Goal: Transaction & Acquisition: Purchase product/service

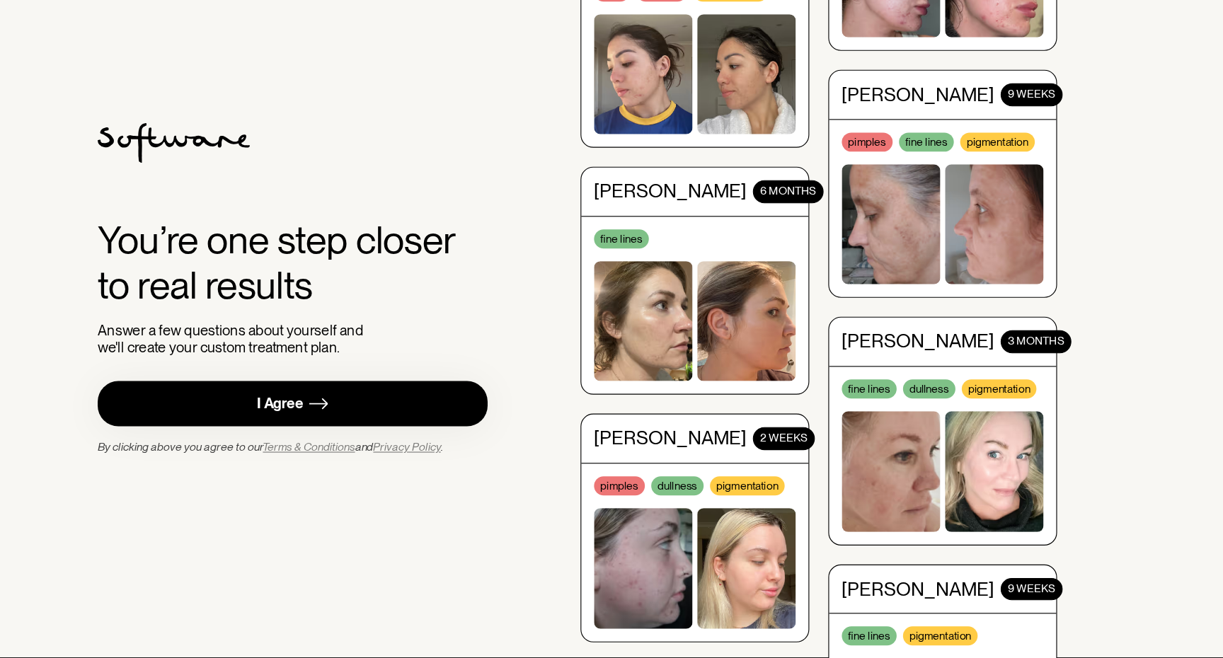
click at [423, 436] on link "I Agree" at bounding box center [361, 431] width 348 height 40
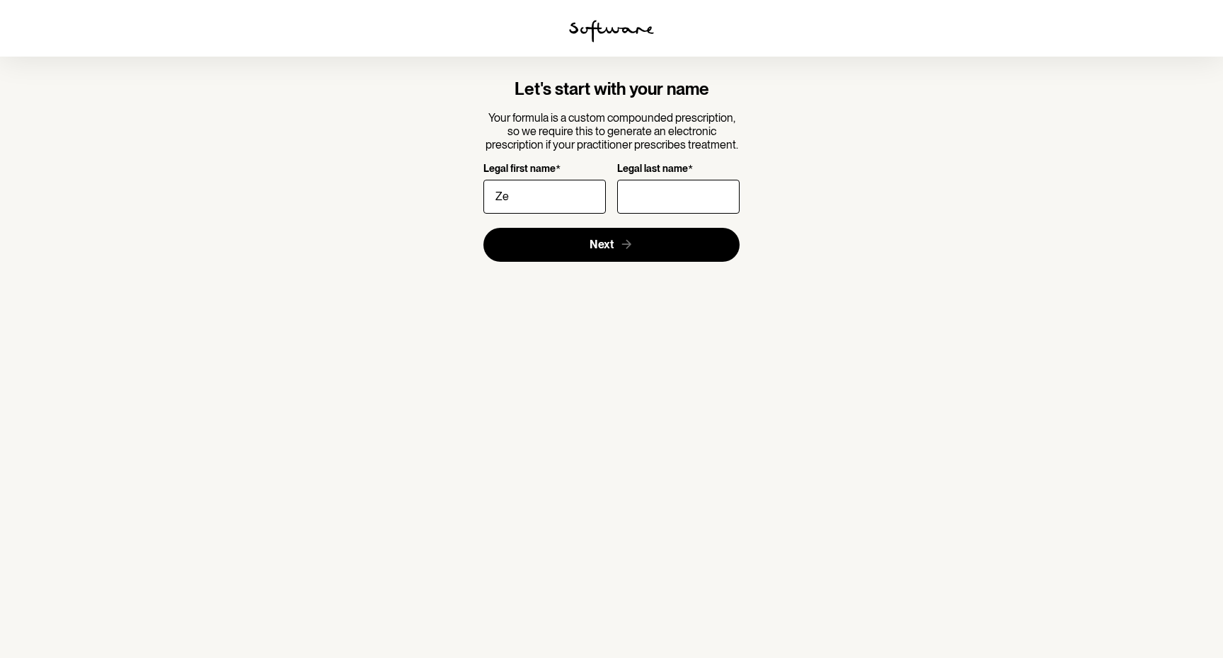
type input "Z"
type input "Seamus"
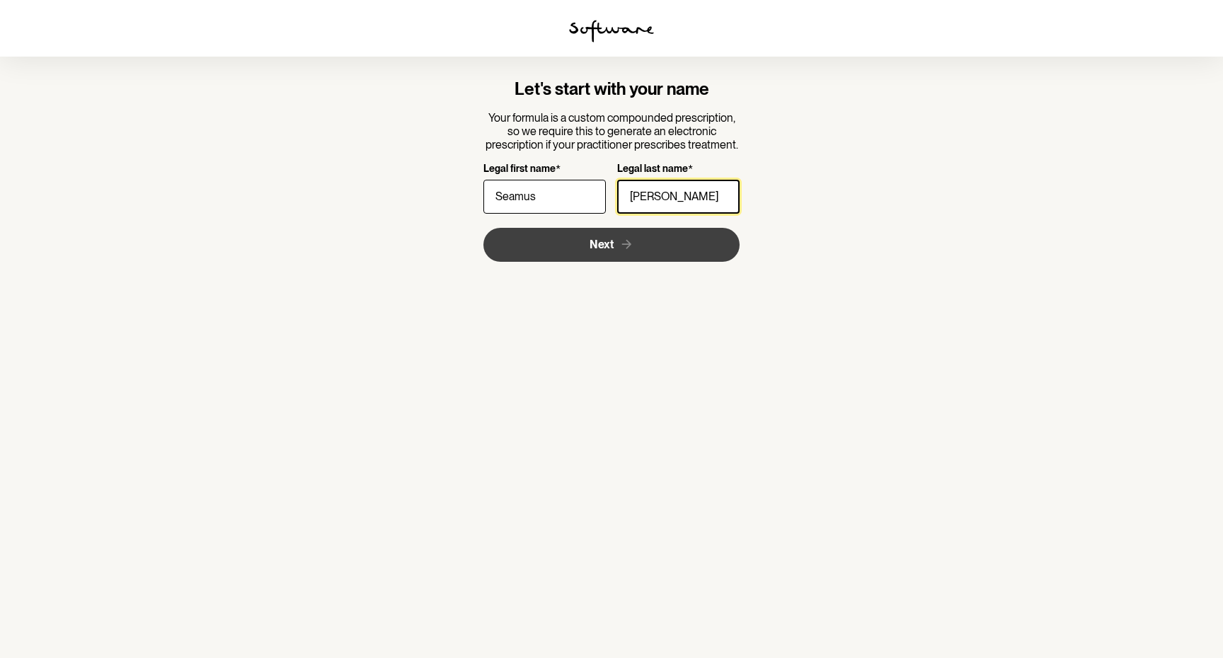
type input "[PERSON_NAME]"
click at [537, 255] on button "Next" at bounding box center [611, 245] width 257 height 34
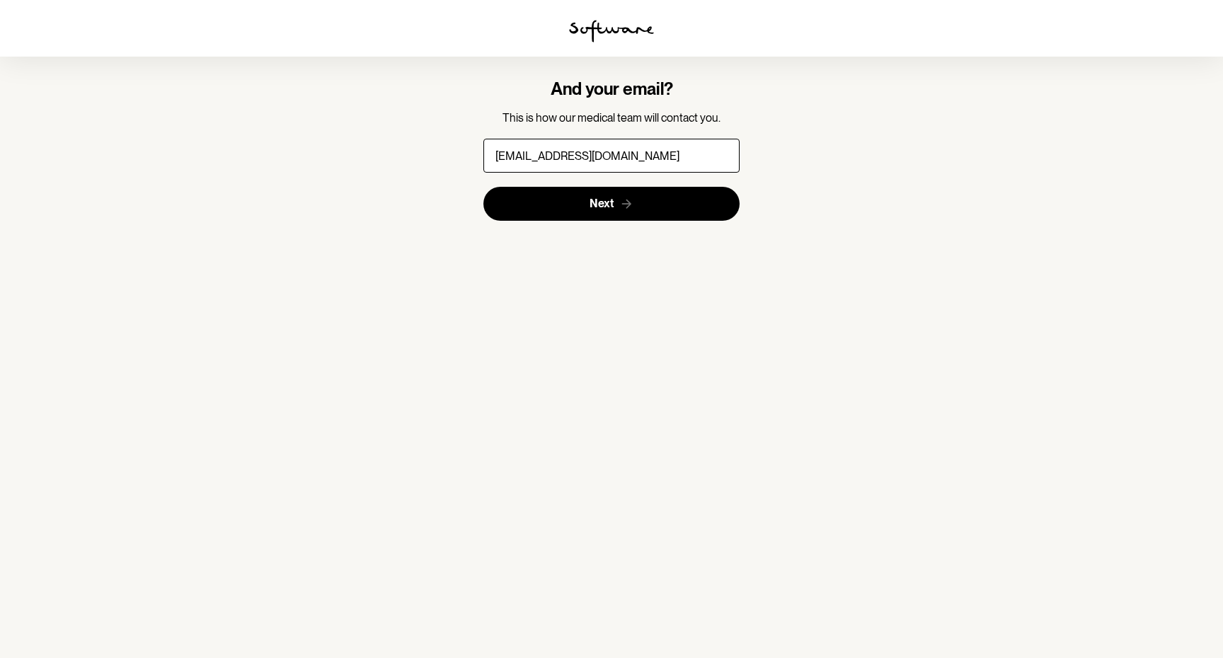
type input "[EMAIL_ADDRESS][DOMAIN_NAME]"
click at [541, 252] on section "And your email? This is how our medical team will contact you. [EMAIL_ADDRESS][…" at bounding box center [611, 329] width 1223 height 658
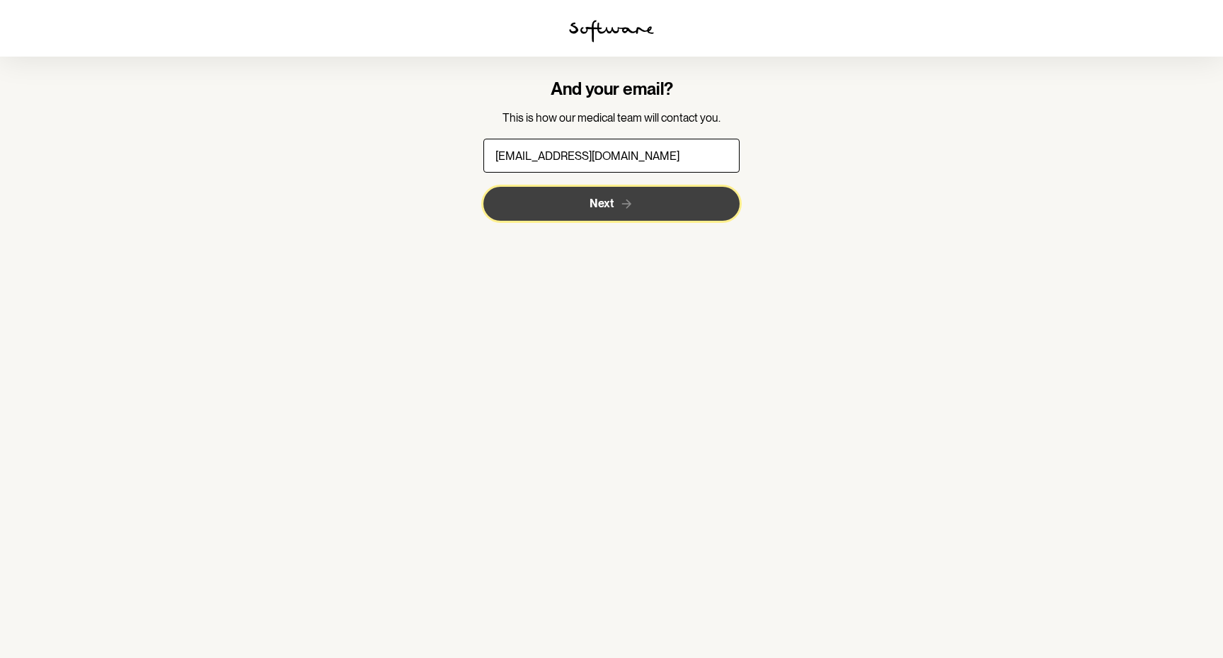
click at [541, 195] on button "Next" at bounding box center [611, 204] width 257 height 34
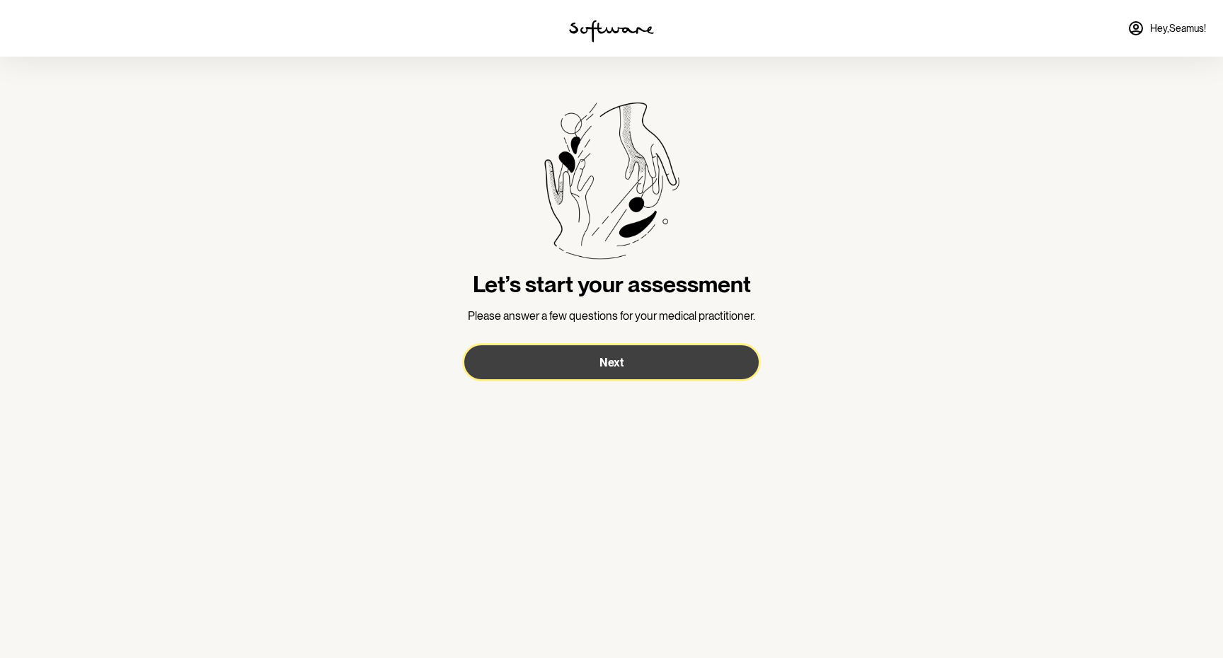
click at [549, 354] on button "Next" at bounding box center [611, 362] width 294 height 34
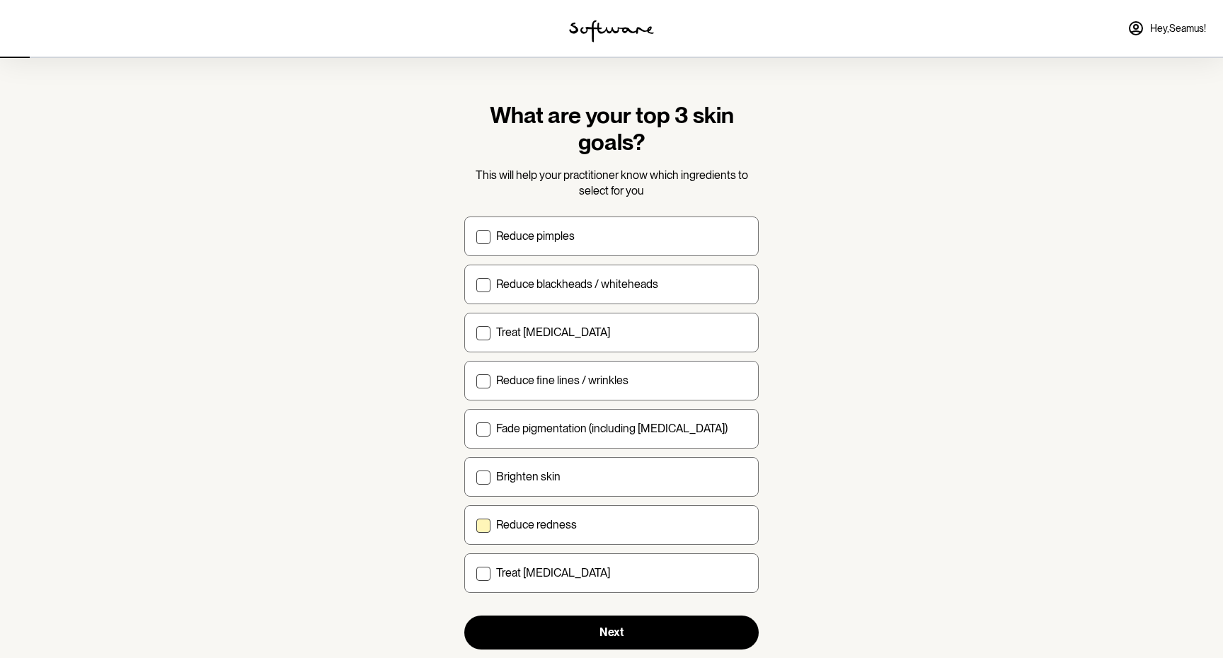
click at [481, 528] on span at bounding box center [483, 526] width 14 height 14
click at [476, 525] on input "Reduce redness" at bounding box center [476, 524] width 1 height 1
checkbox input "true"
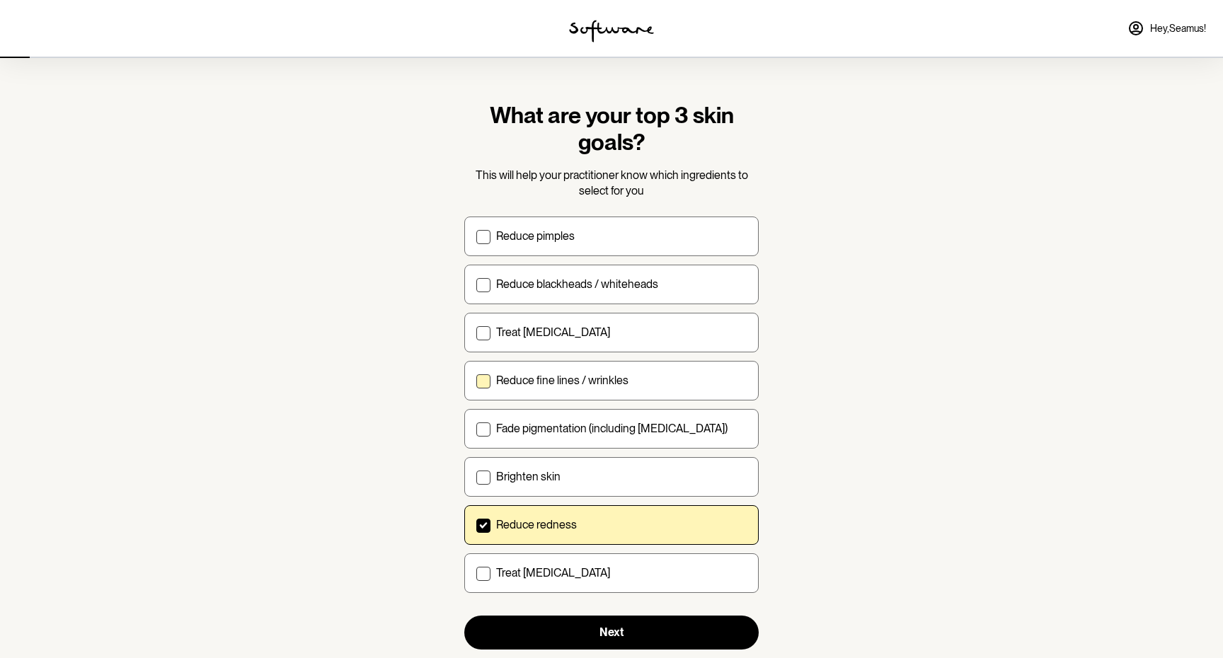
click at [483, 394] on label "Reduce fine lines / wrinkles" at bounding box center [611, 381] width 294 height 40
click at [476, 381] on input "Reduce fine lines / wrinkles" at bounding box center [476, 380] width 1 height 1
checkbox input "true"
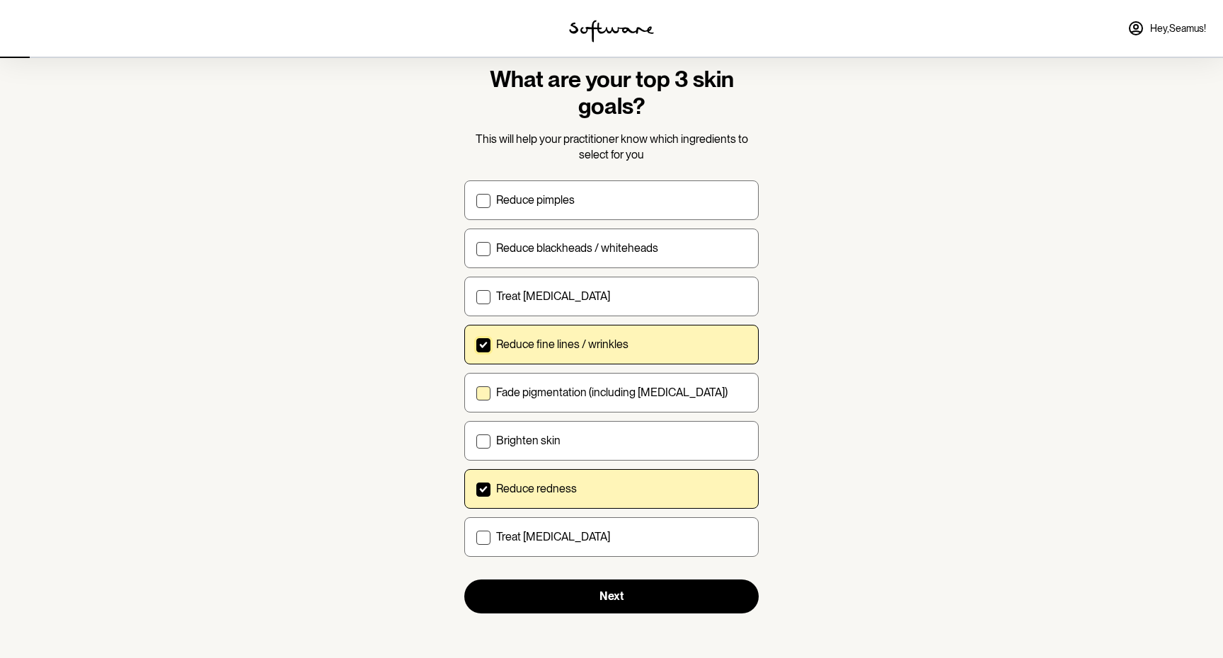
scroll to position [36, 0]
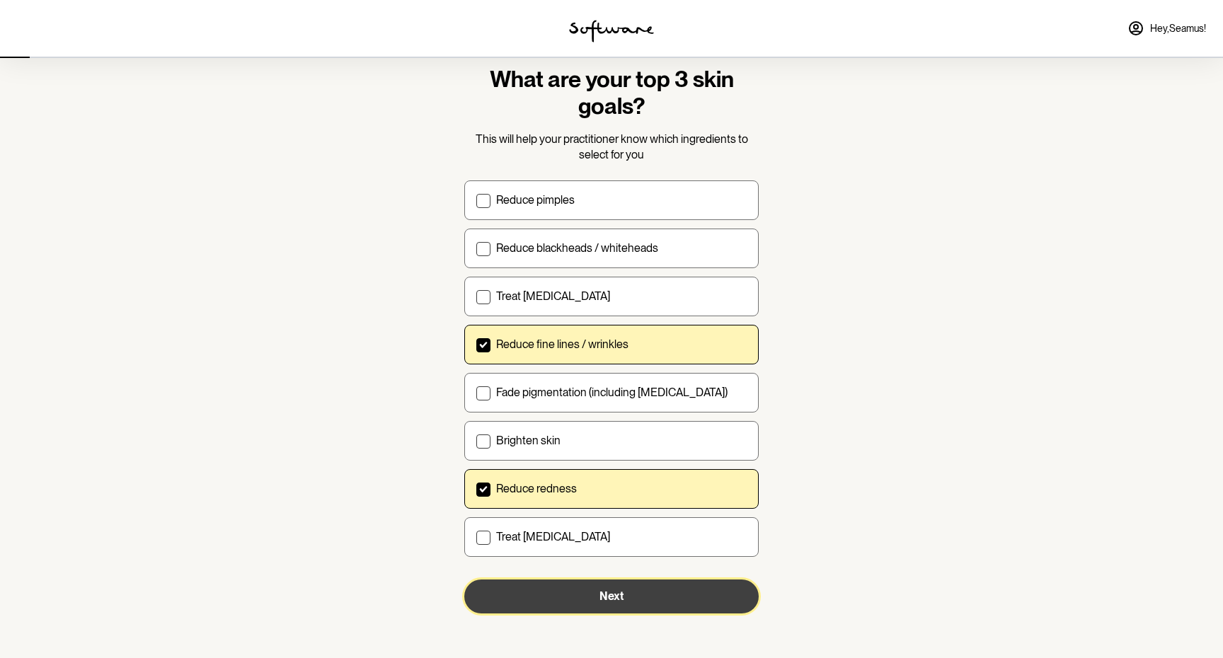
click at [516, 589] on button "Next" at bounding box center [611, 597] width 294 height 34
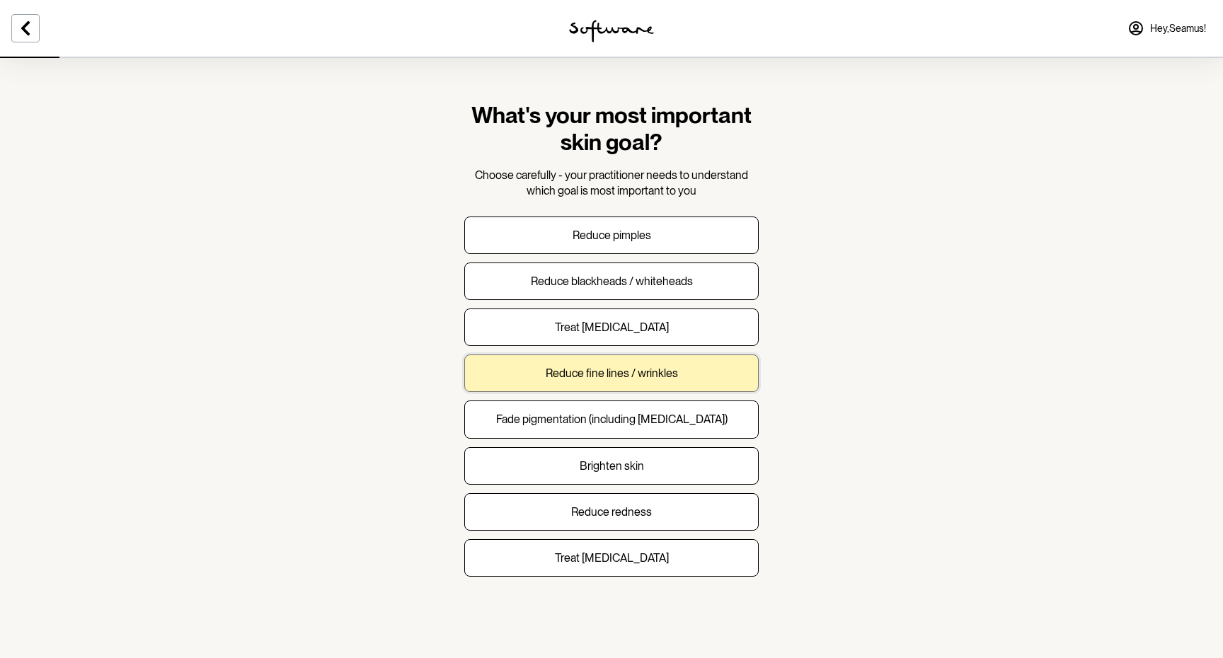
click at [503, 377] on button "Reduce fine lines / wrinkles" at bounding box center [611, 374] width 294 height 38
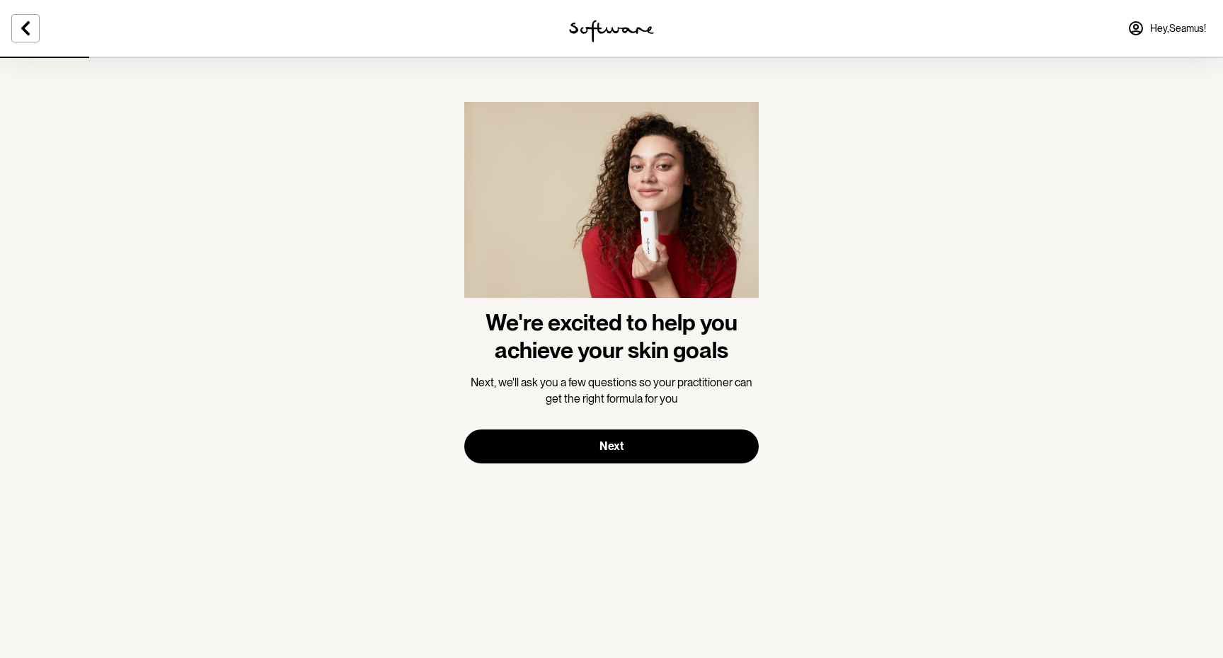
click at [546, 466] on section "We're excited to help you achieve your skin goals Next, we'll ask you a few que…" at bounding box center [611, 283] width 317 height 452
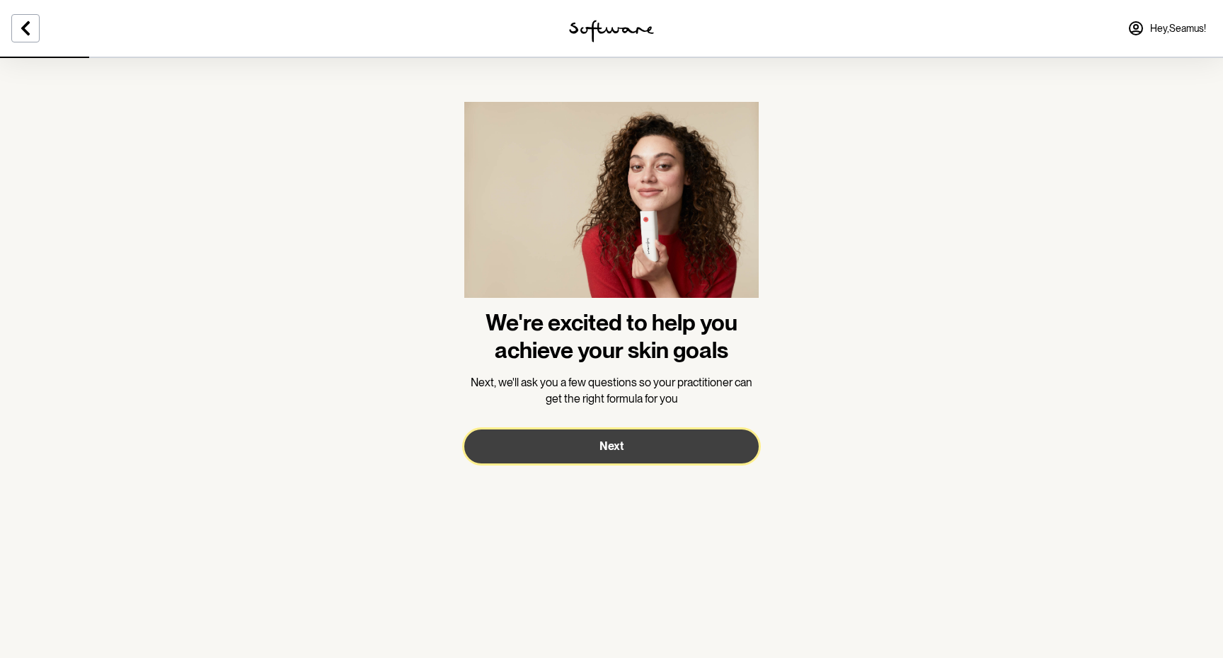
click at [546, 430] on button "Next" at bounding box center [611, 447] width 294 height 34
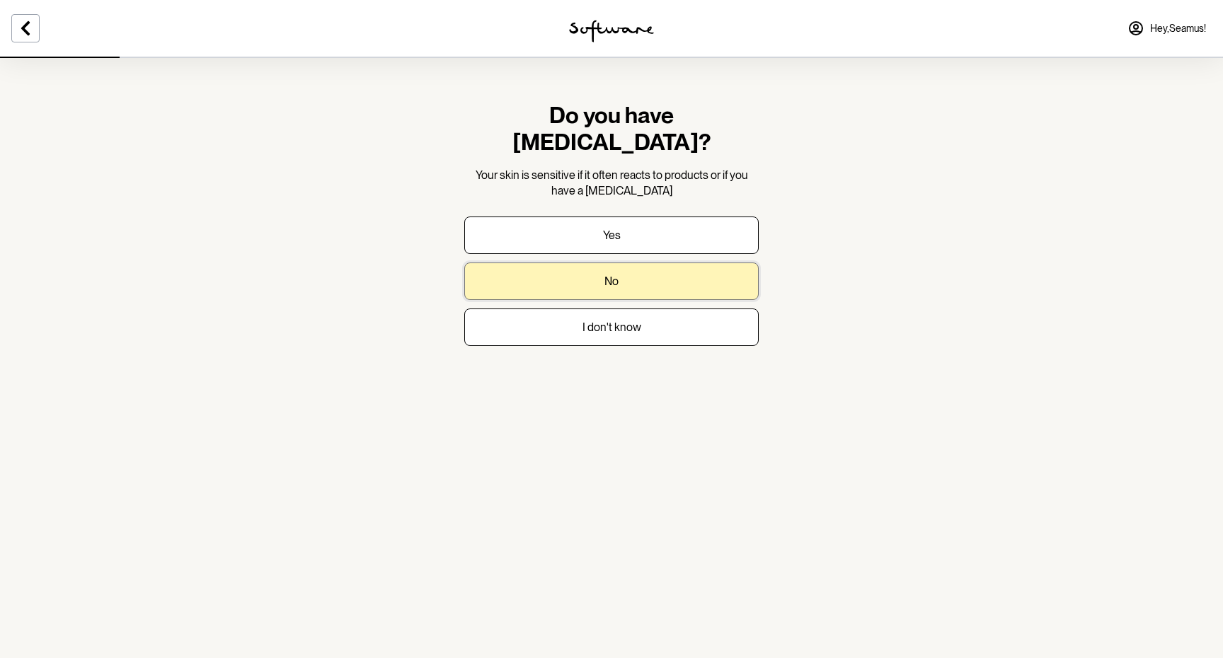
click at [543, 263] on button "No" at bounding box center [611, 282] width 294 height 38
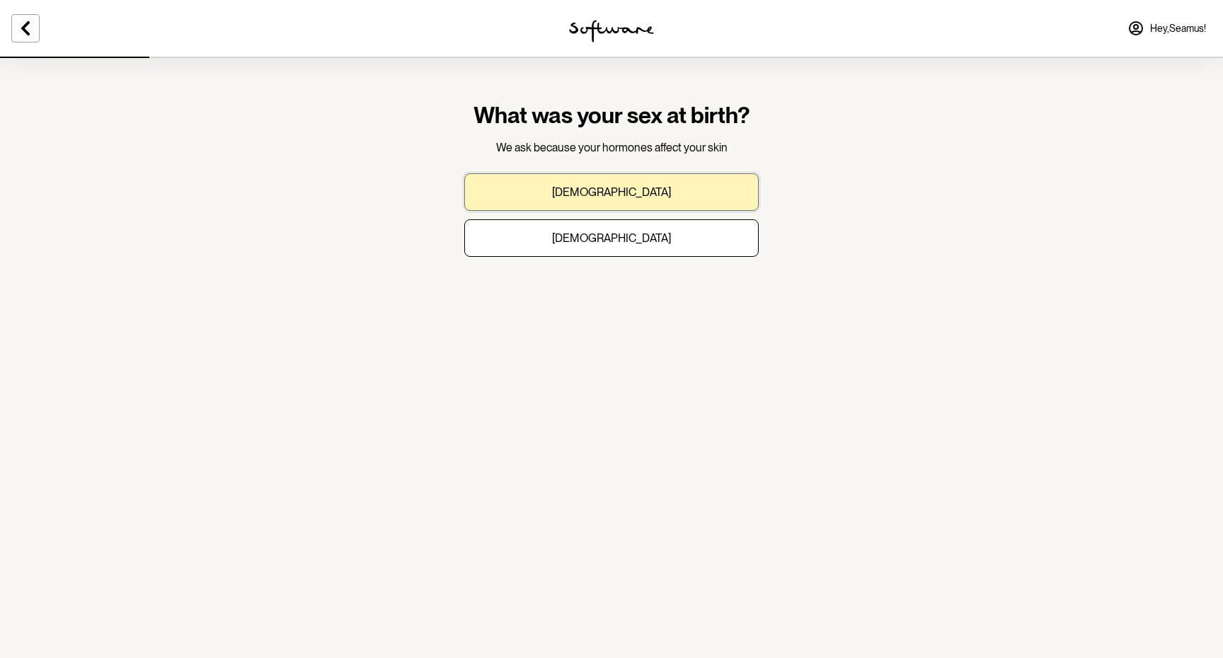
click at [550, 203] on button "Male" at bounding box center [611, 192] width 294 height 38
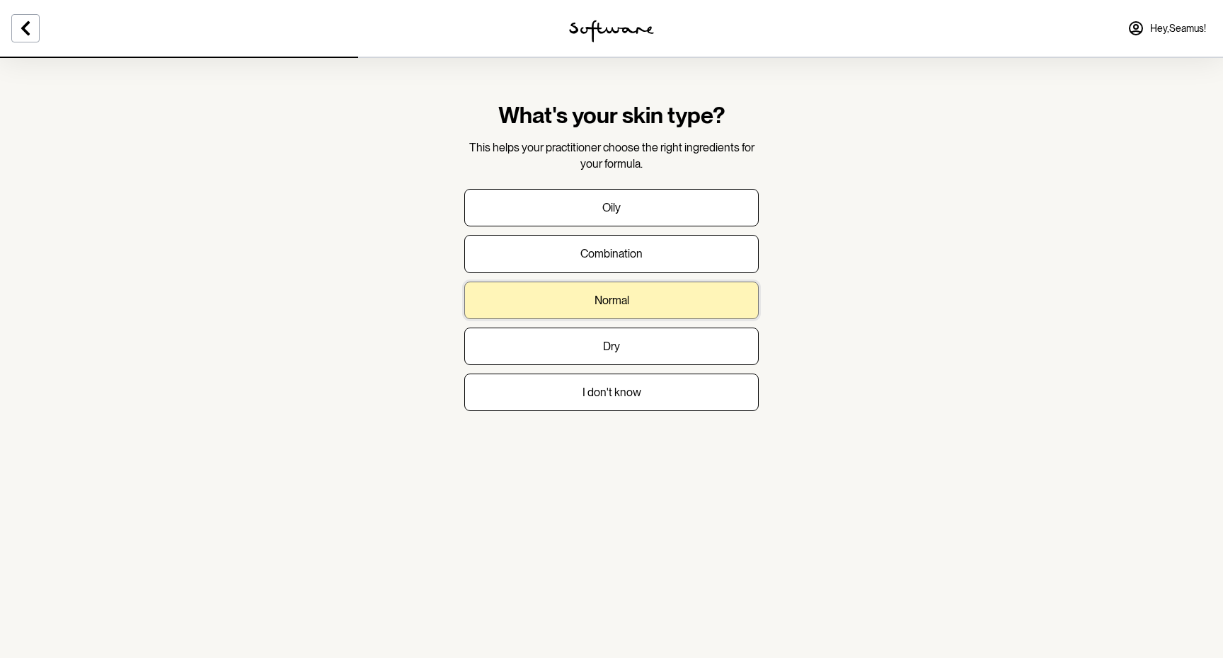
click at [543, 297] on button "Normal" at bounding box center [611, 301] width 294 height 38
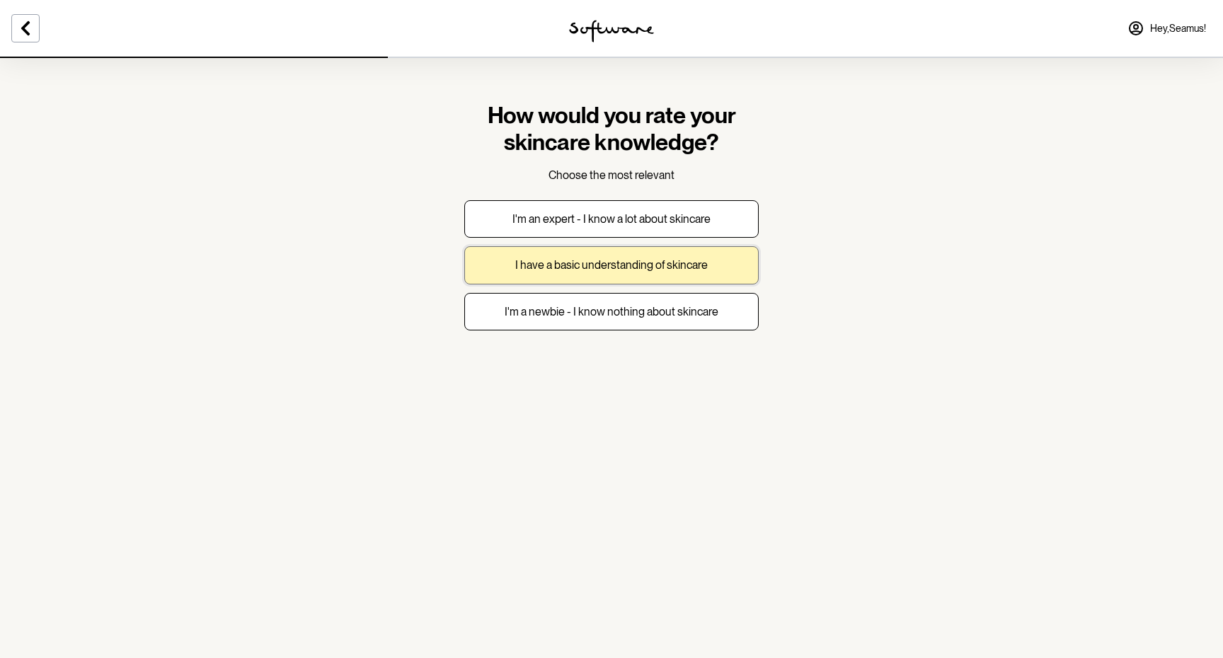
click at [537, 277] on button "I have a basic understanding of skincare" at bounding box center [611, 265] width 294 height 38
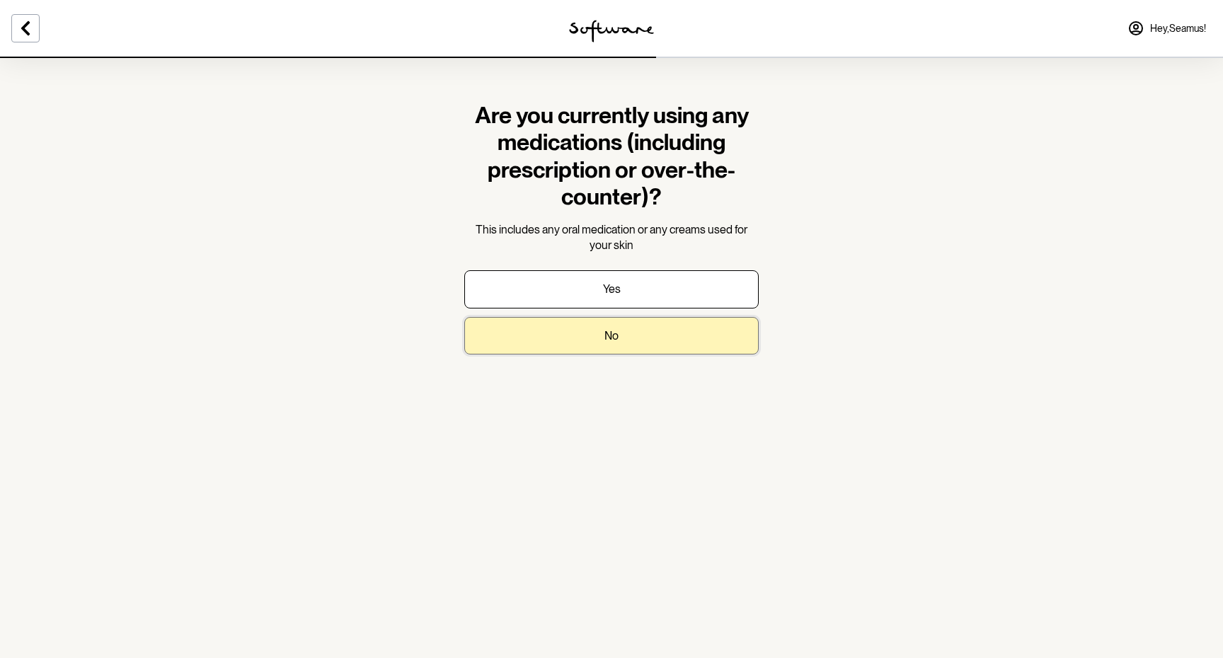
click at [541, 340] on button "No" at bounding box center [611, 336] width 294 height 38
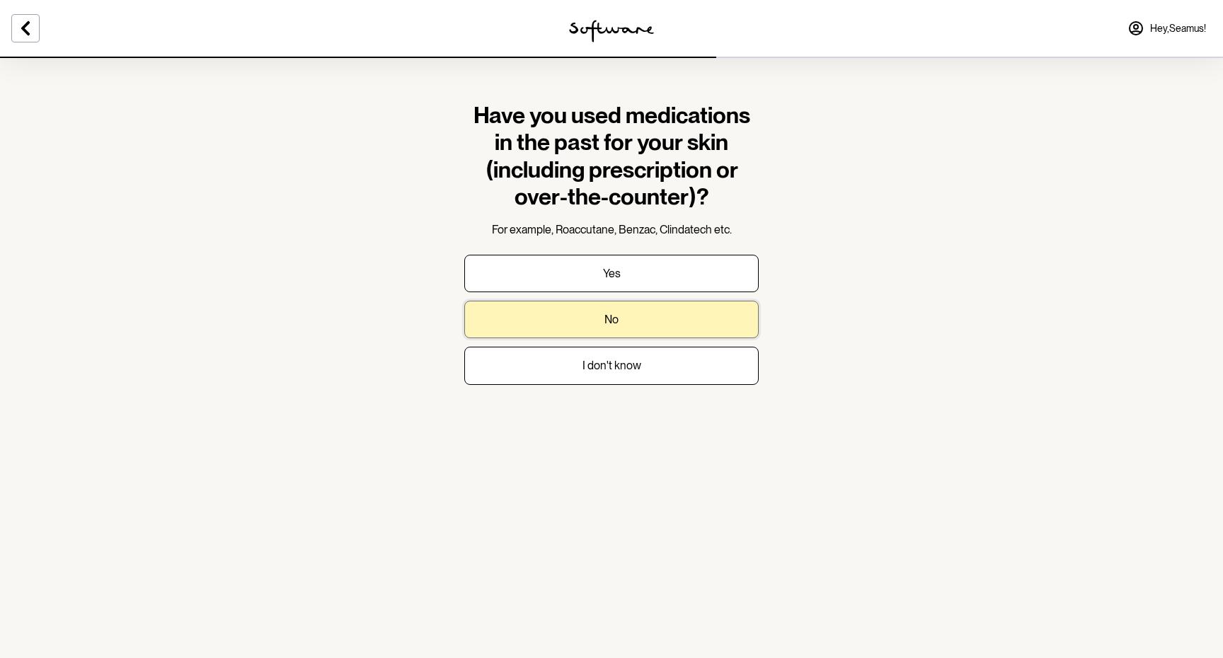
click at [529, 312] on button "No" at bounding box center [611, 320] width 294 height 38
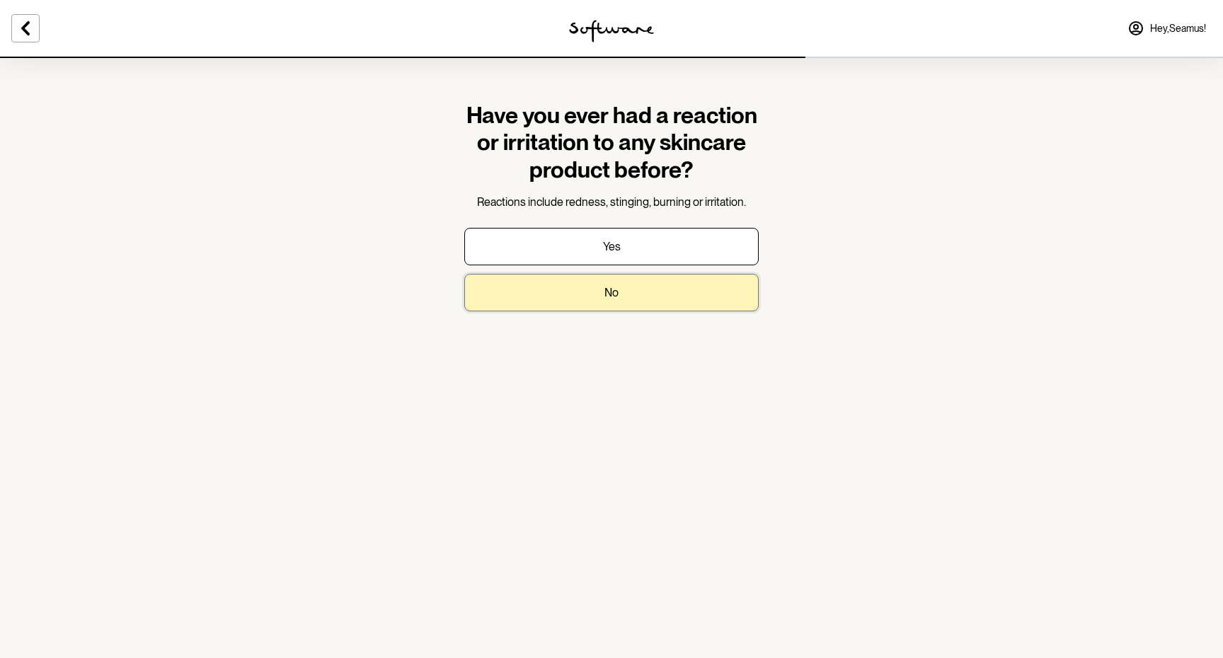
click at [522, 301] on button "No" at bounding box center [611, 293] width 294 height 38
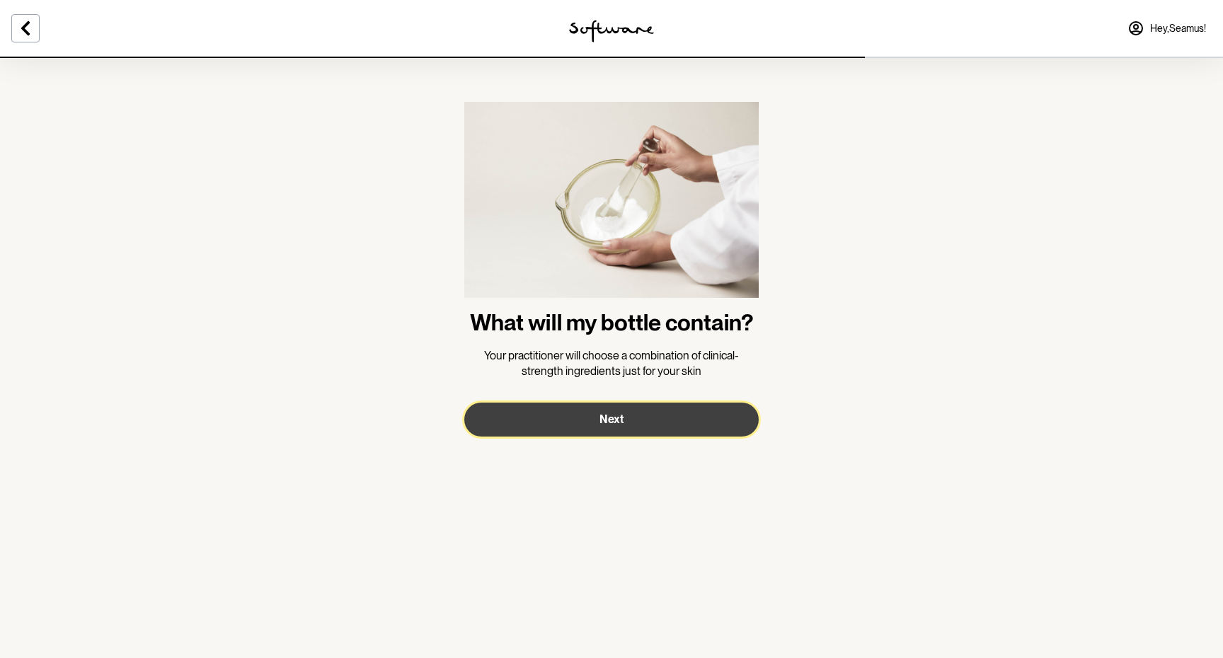
click at [509, 425] on button "Next" at bounding box center [611, 420] width 294 height 34
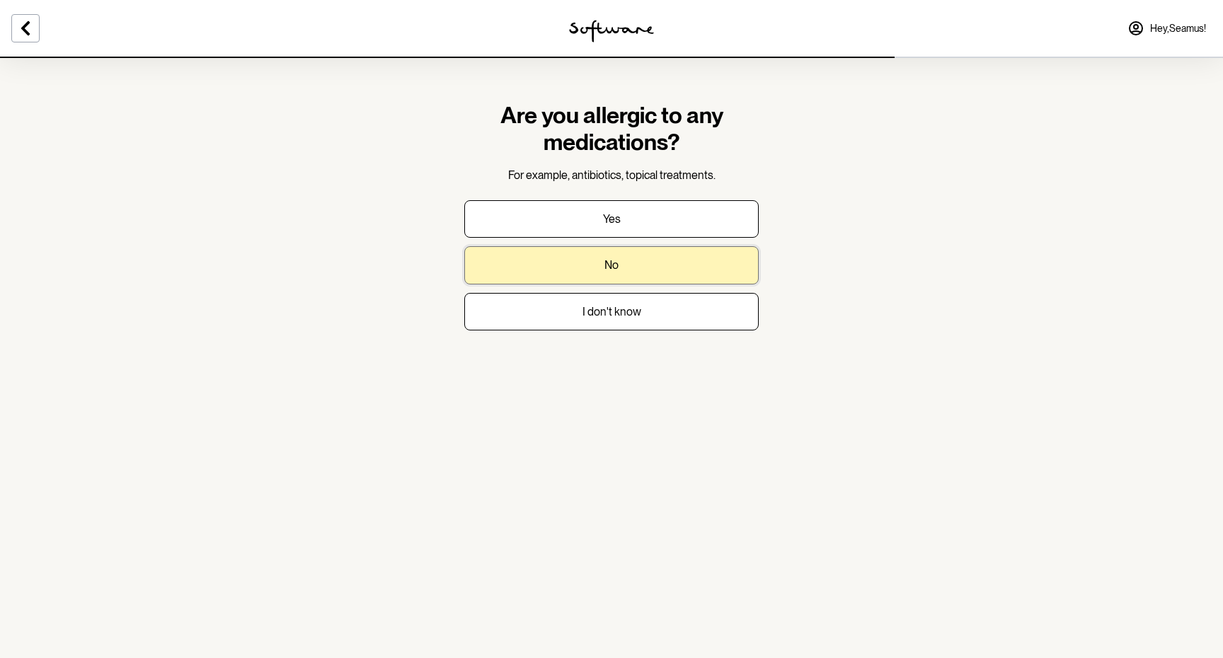
click at [524, 266] on button "No" at bounding box center [611, 265] width 294 height 38
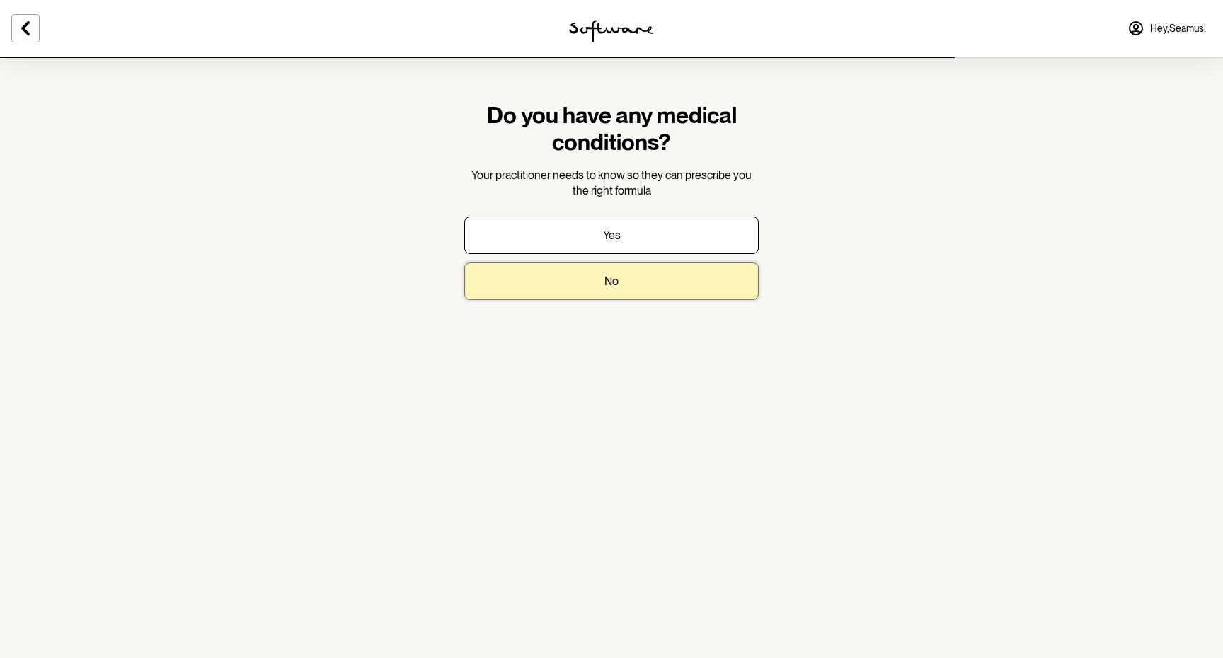
click at [524, 275] on button "No" at bounding box center [611, 282] width 294 height 38
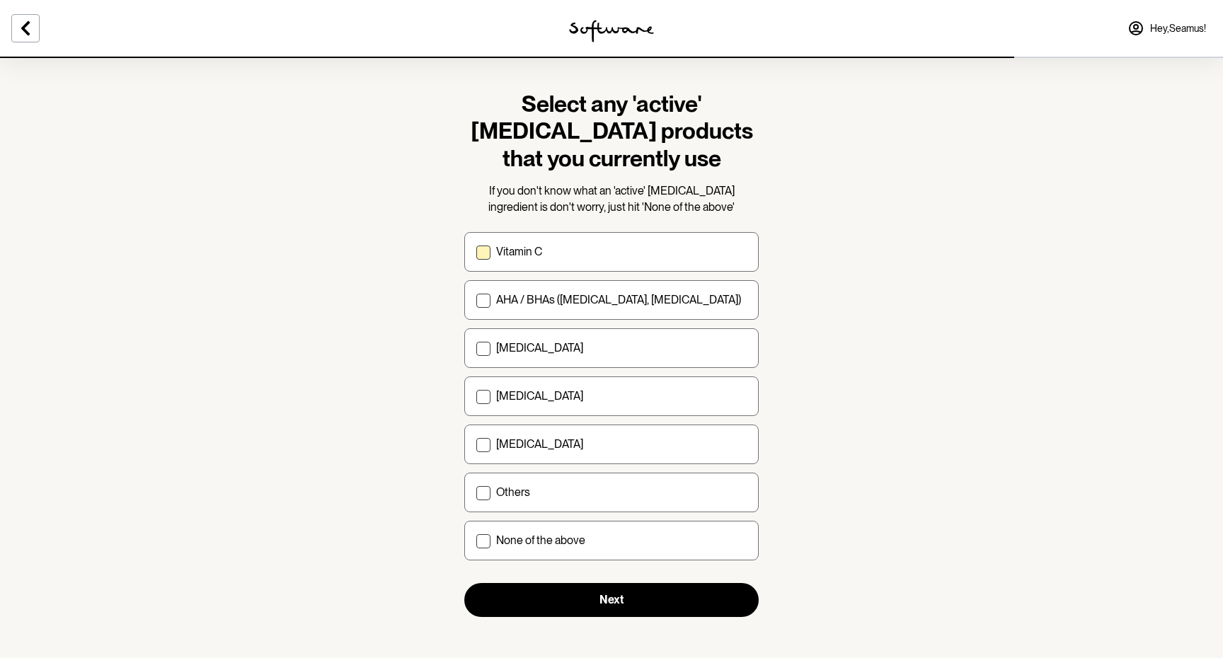
scroll to position [16, 0]
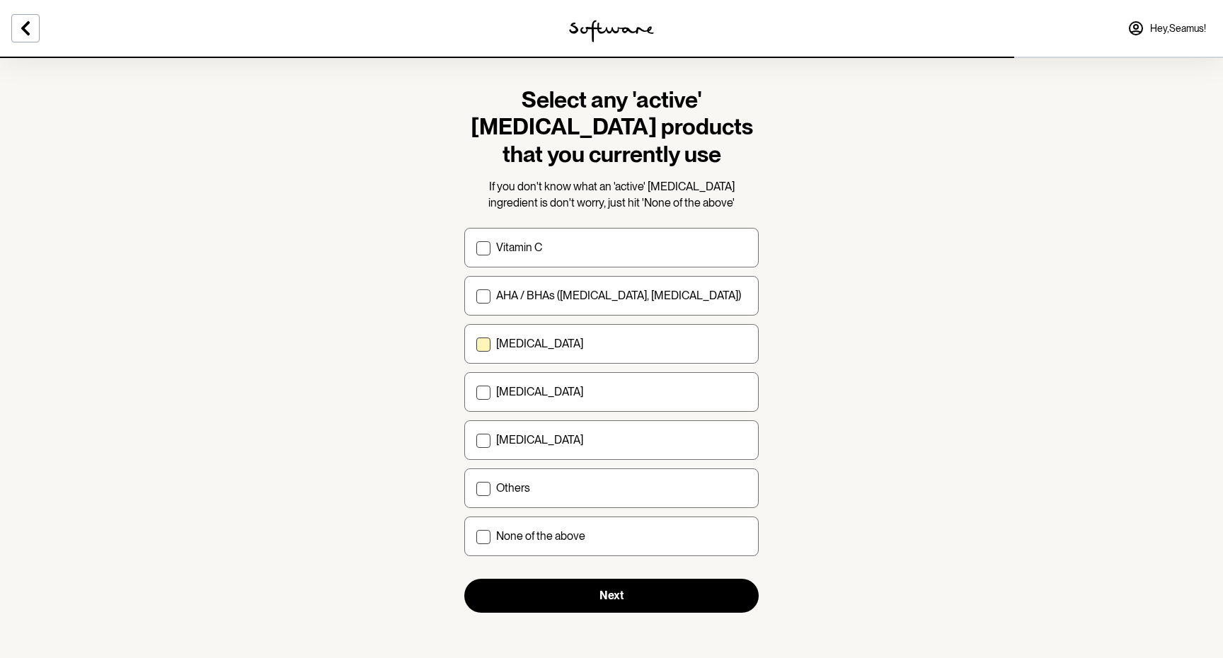
click at [505, 347] on p "Retinol" at bounding box center [539, 343] width 87 height 13
click at [476, 345] on input "Retinol" at bounding box center [476, 344] width 1 height 1
checkbox input "true"
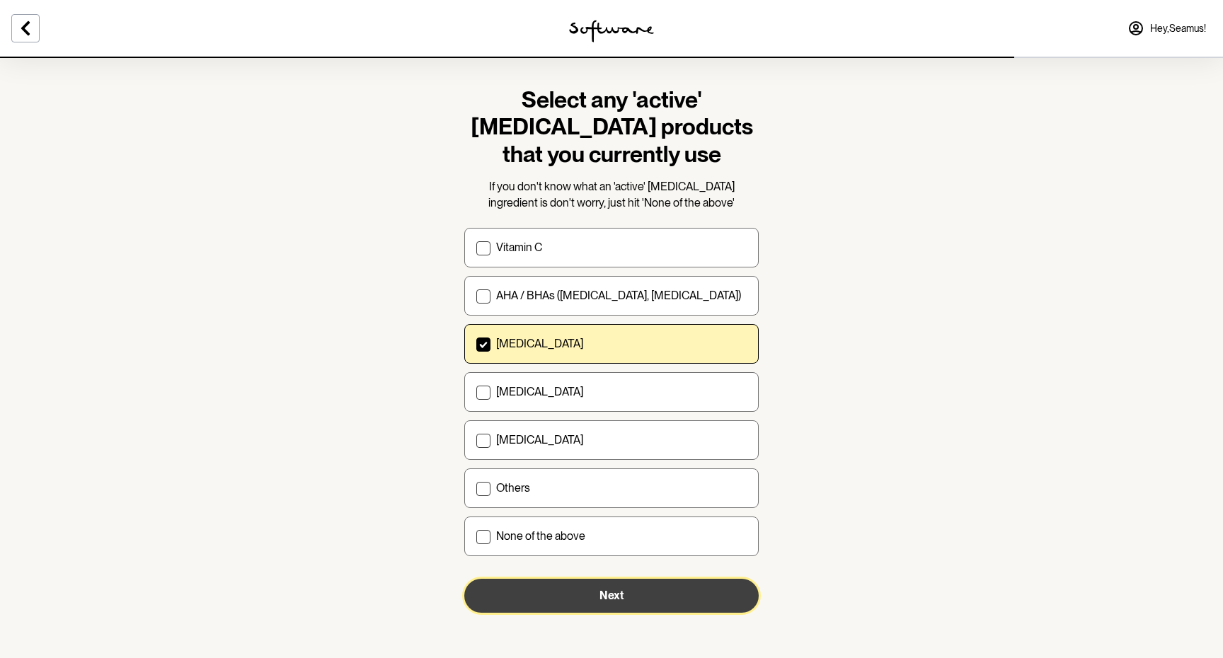
click at [517, 586] on button "Next" at bounding box center [611, 596] width 294 height 34
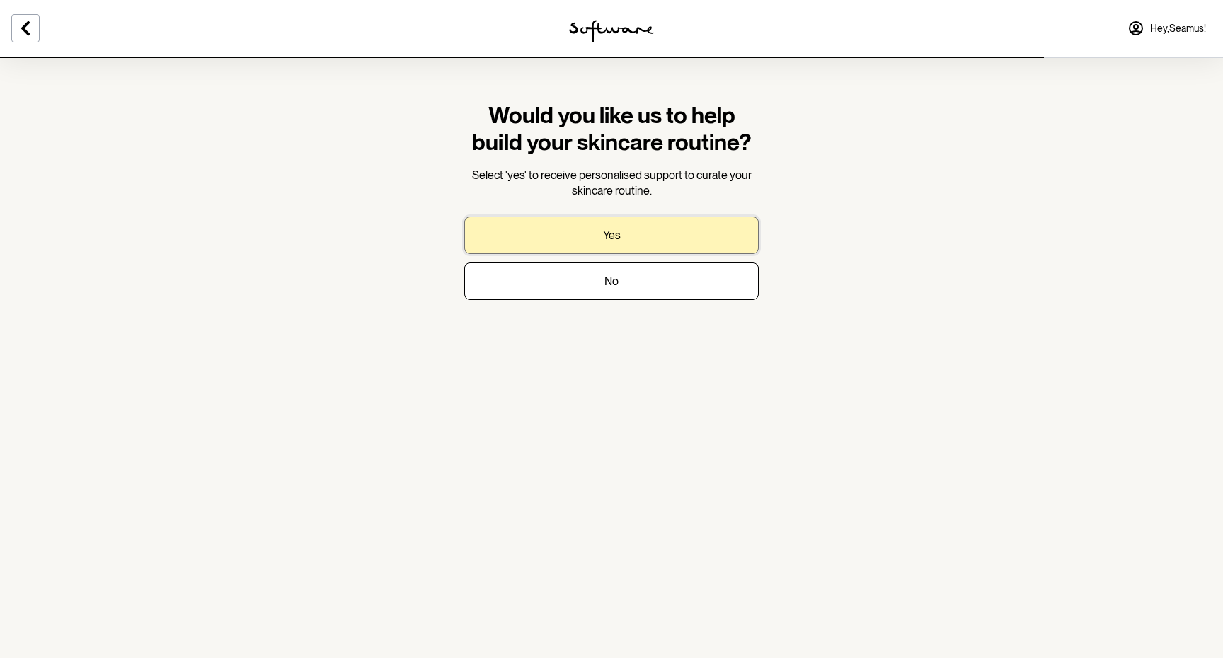
click at [524, 241] on button "Yes" at bounding box center [611, 236] width 294 height 38
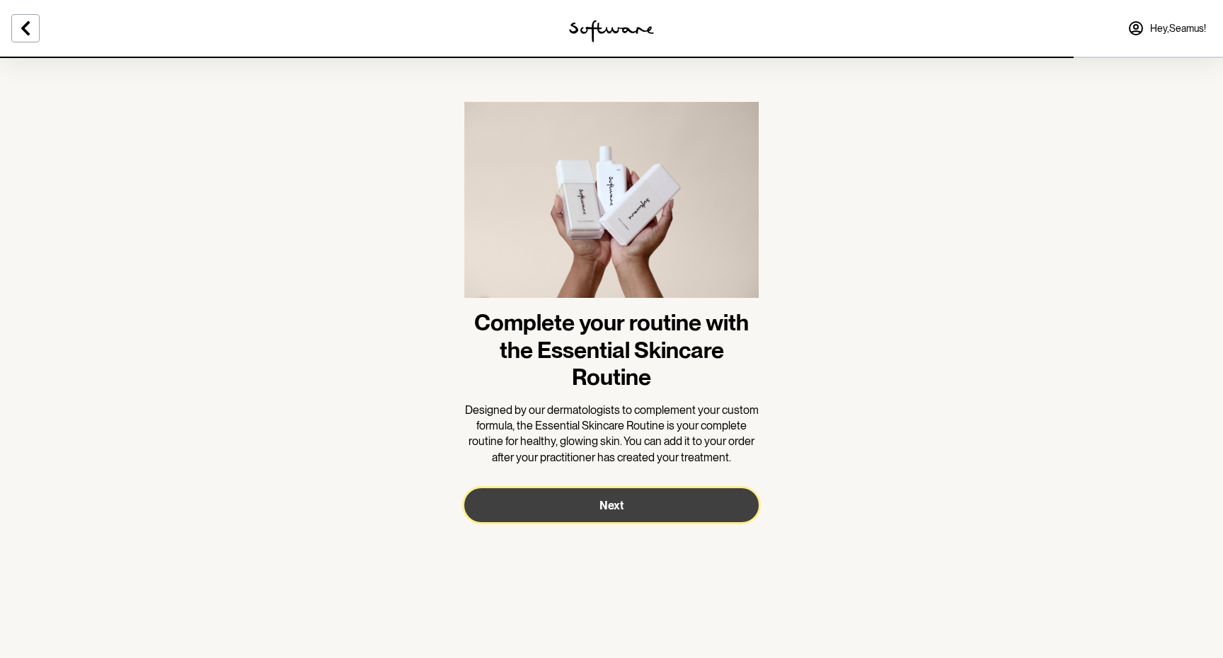
click at [496, 521] on button "Next" at bounding box center [611, 505] width 294 height 34
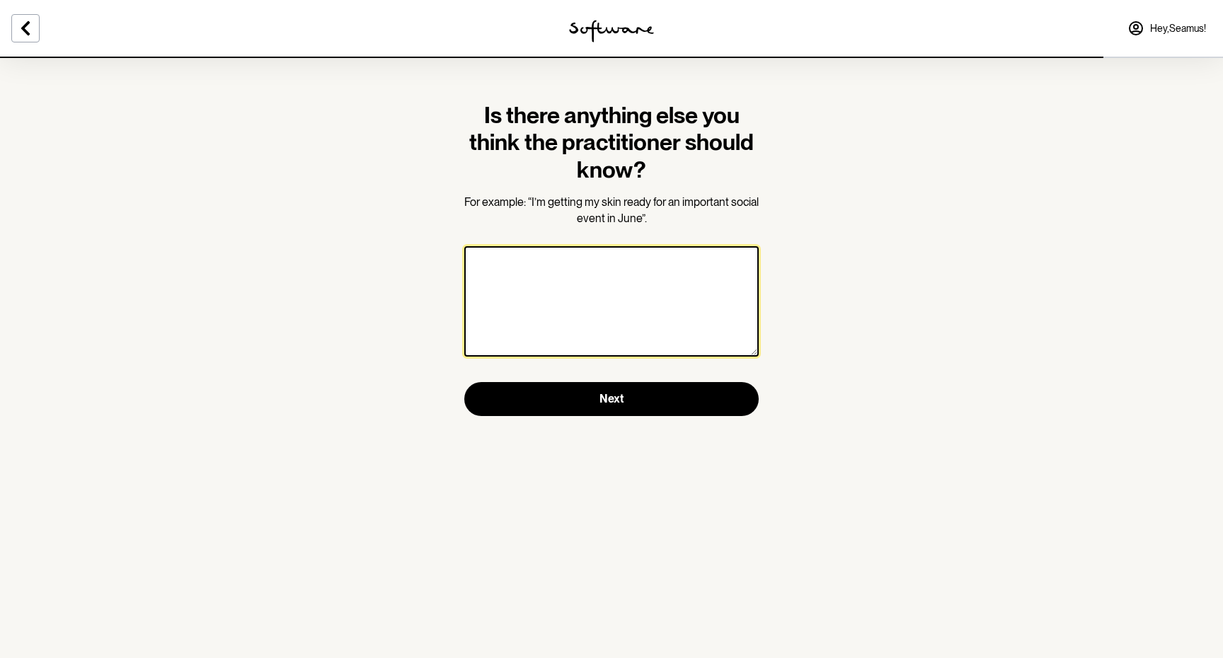
click at [527, 315] on textarea at bounding box center [611, 301] width 294 height 110
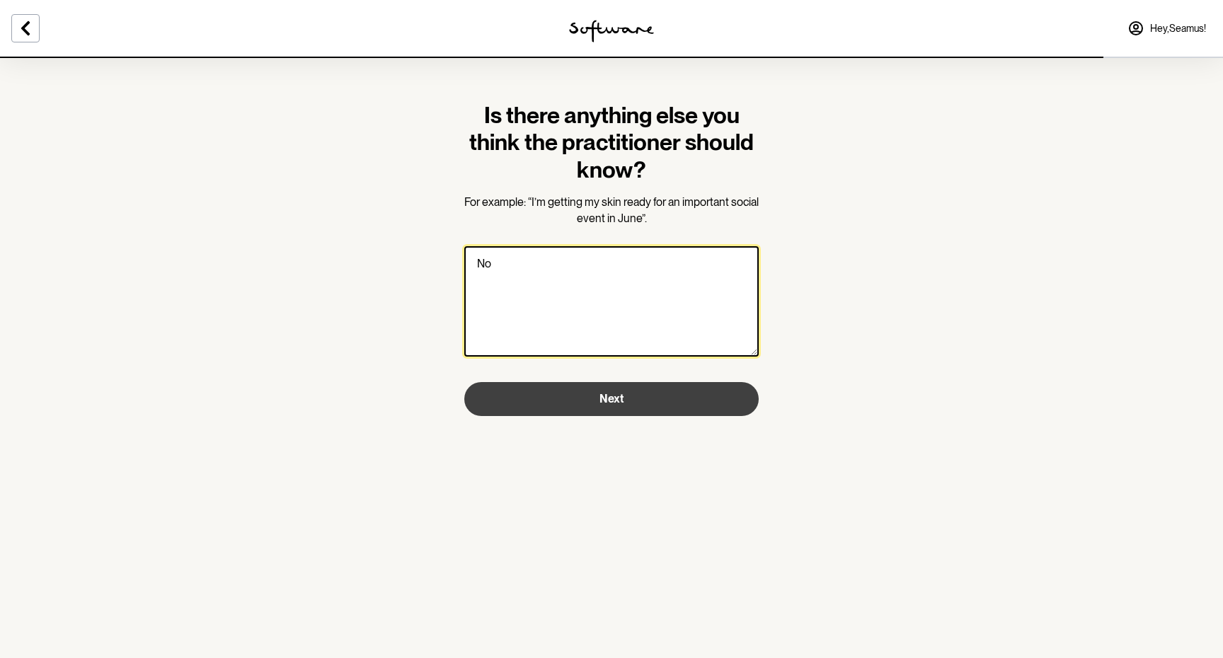
type textarea "No"
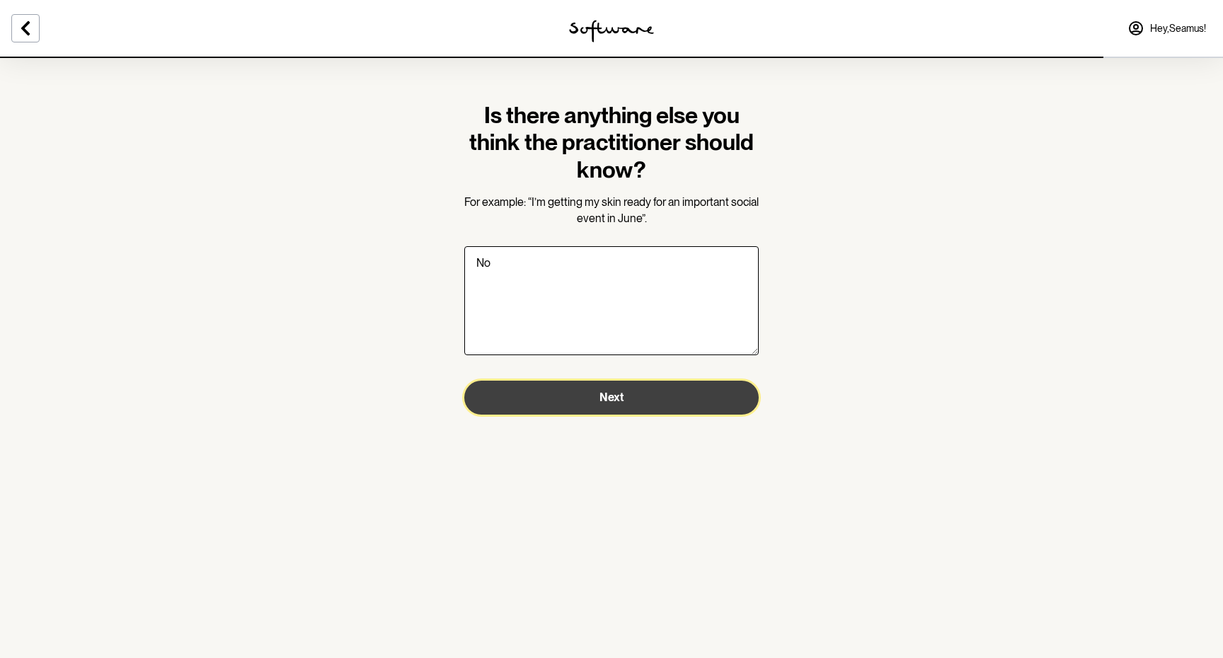
click at [563, 411] on button "Next" at bounding box center [611, 398] width 294 height 34
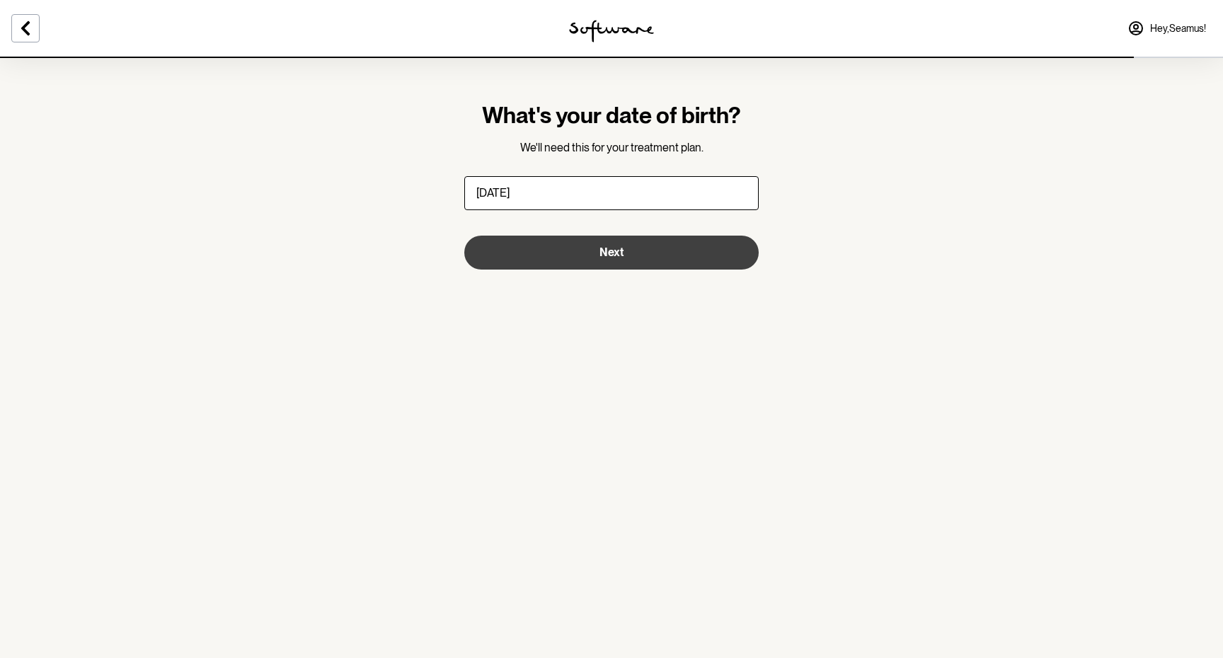
type input "21/11/1993"
click at [550, 266] on button "Next" at bounding box center [611, 253] width 294 height 34
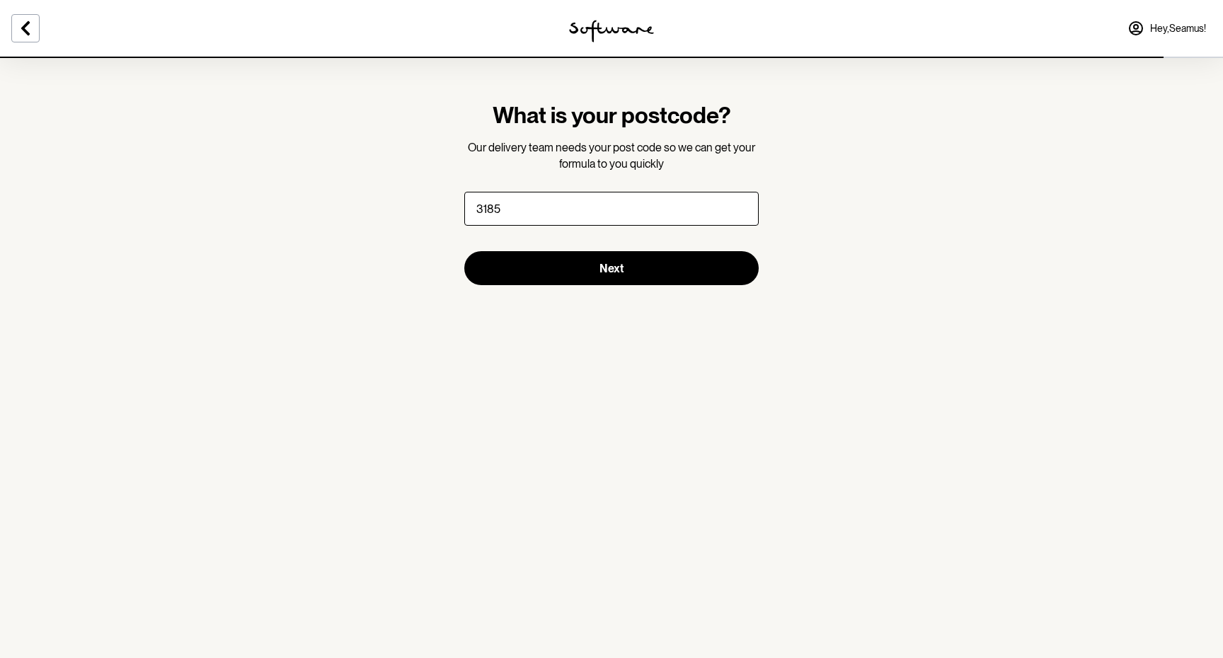
type input "3185"
click at [563, 287] on section "What is your postcode? Our delivery team needs your post code so we can get you…" at bounding box center [611, 194] width 317 height 274
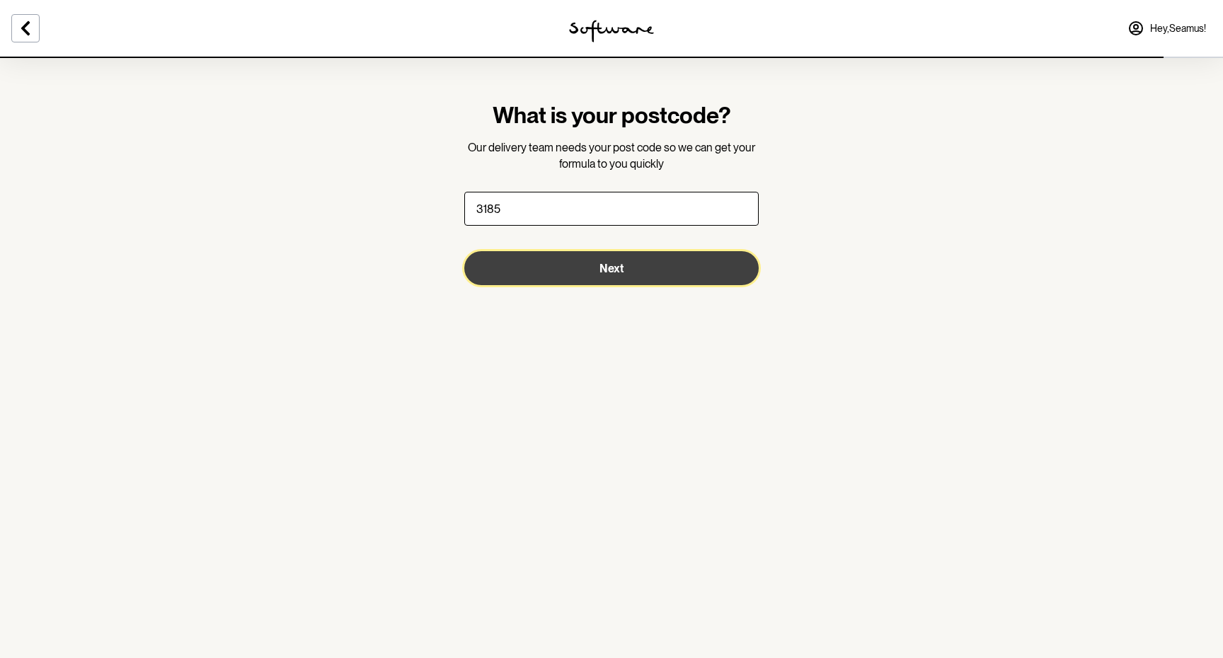
click at [563, 277] on button "Next" at bounding box center [611, 268] width 294 height 34
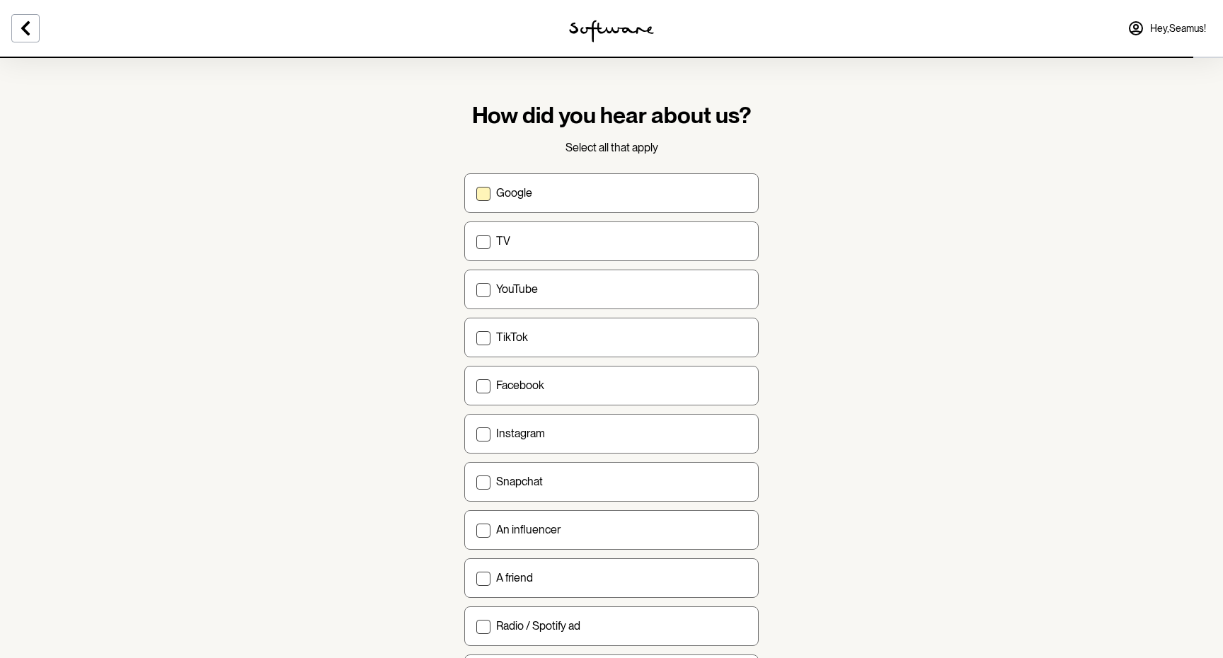
click at [546, 212] on label "Google" at bounding box center [611, 193] width 294 height 40
click at [476, 193] on input "Google" at bounding box center [476, 193] width 1 height 1
checkbox input "true"
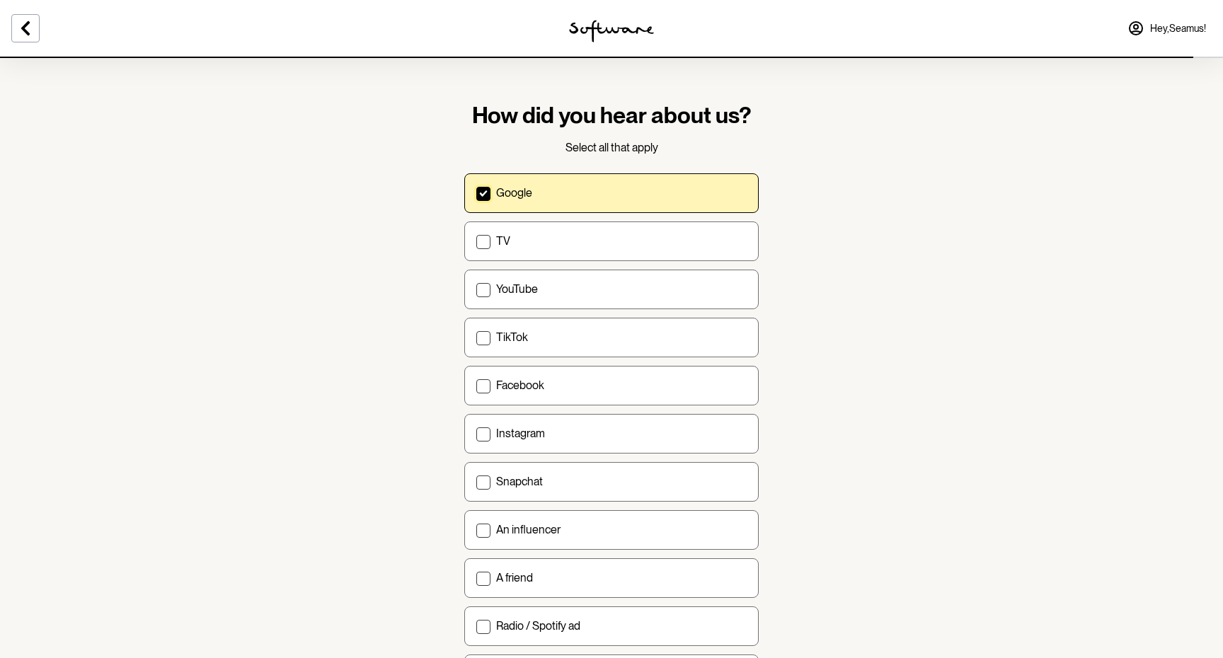
scroll to position [331, 0]
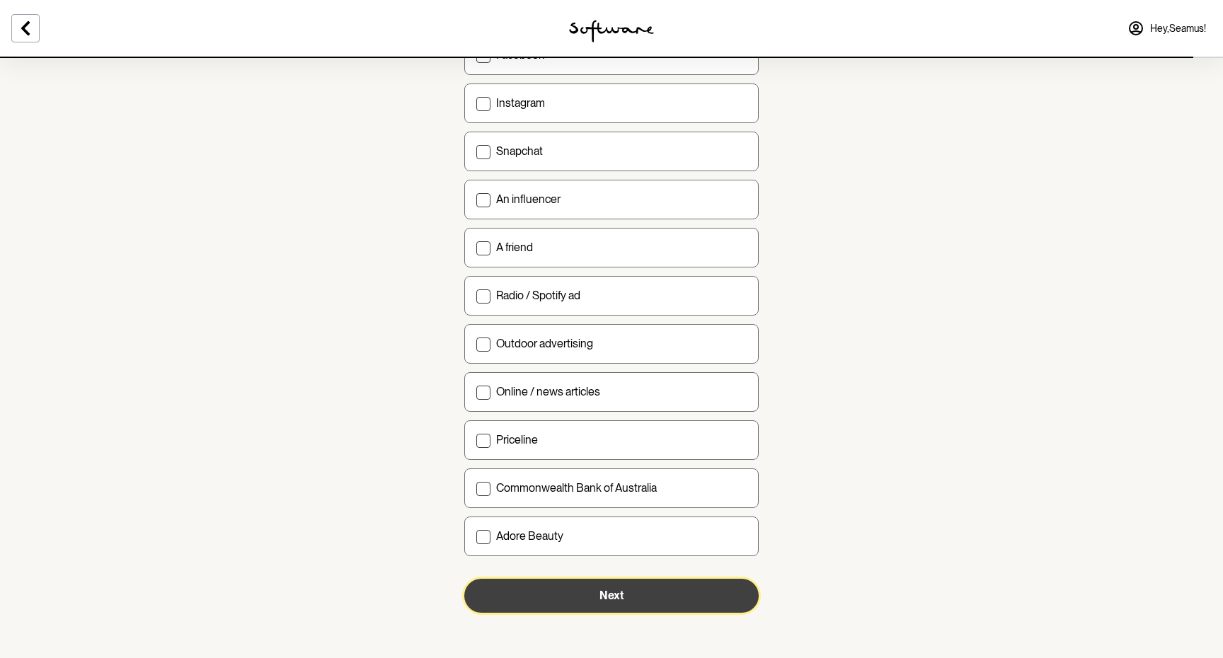
click at [509, 585] on button "Next" at bounding box center [611, 596] width 294 height 34
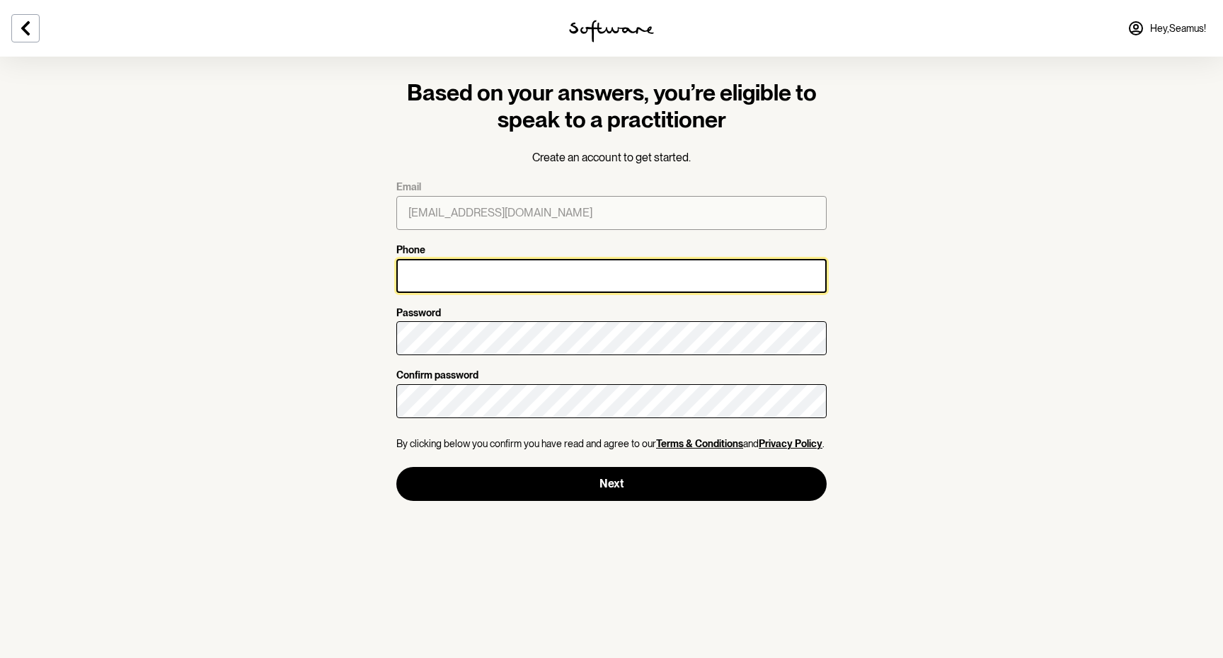
click at [491, 285] on input "Phone" at bounding box center [611, 276] width 430 height 34
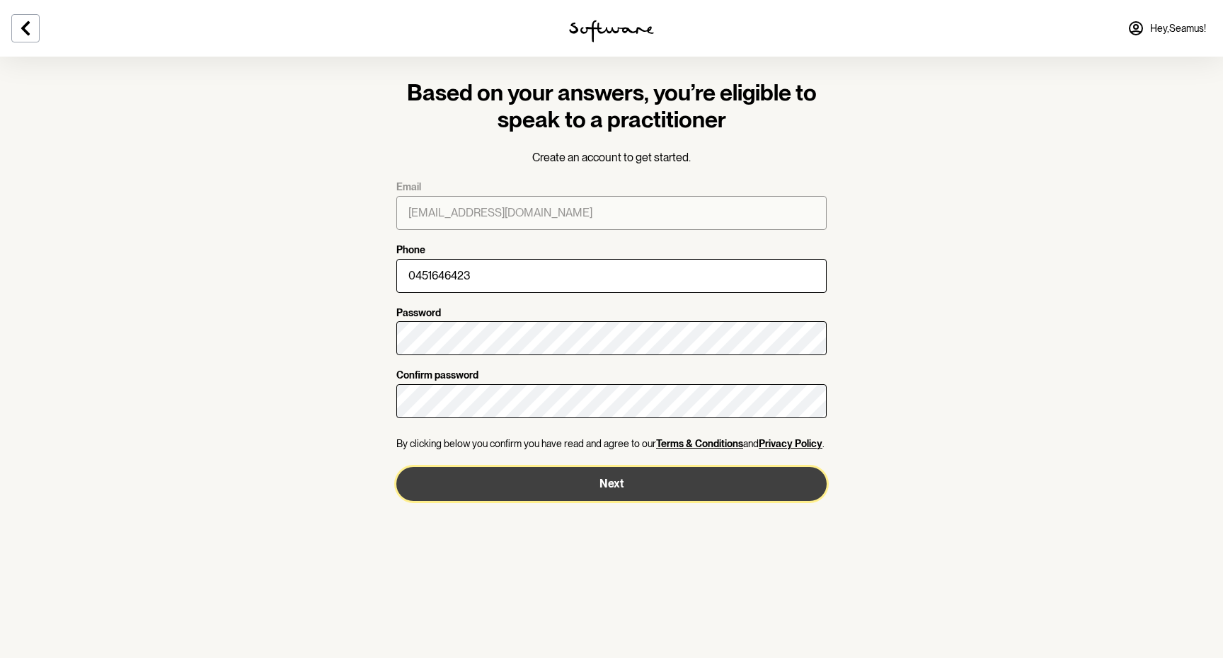
click at [666, 476] on button "Next" at bounding box center [611, 484] width 430 height 34
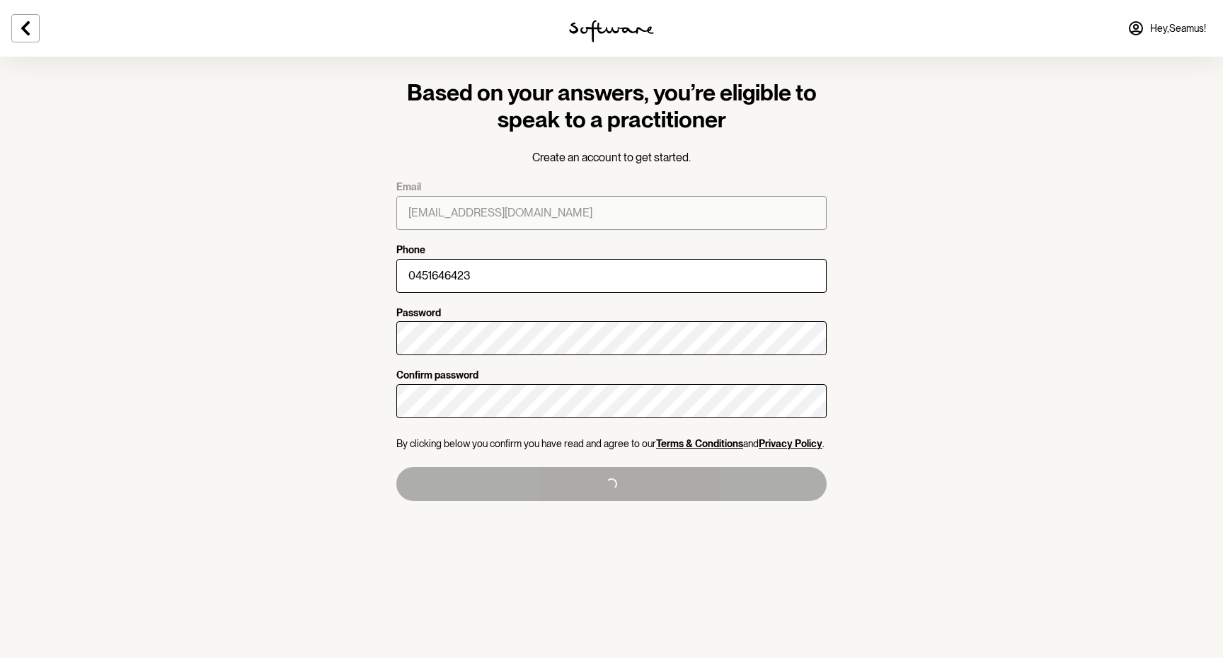
type input "+61451646423"
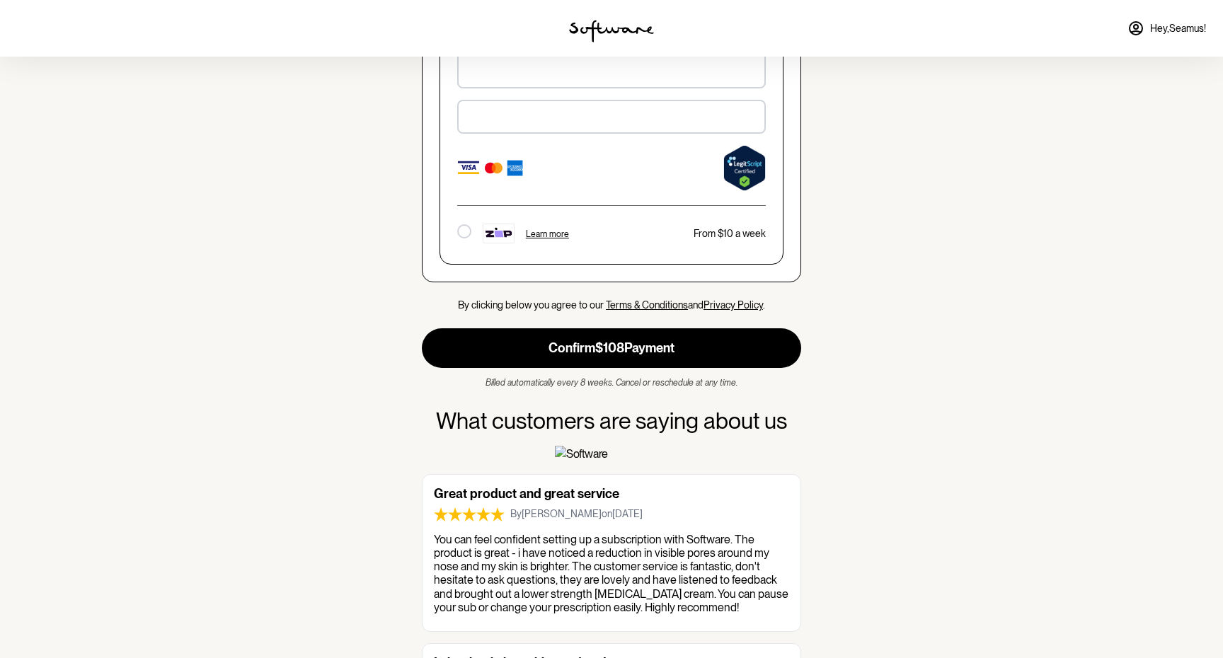
scroll to position [1300, 0]
